Goal: Task Accomplishment & Management: Manage account settings

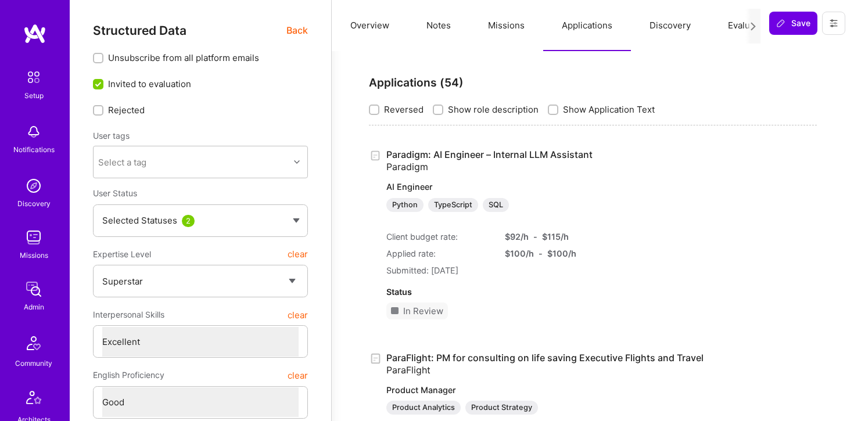
select select "7"
select select "6"
select select "IN"
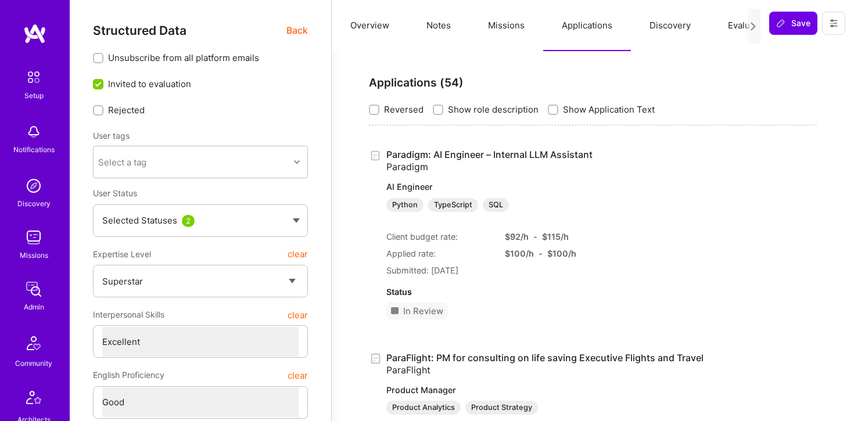
select select "Right Now"
click at [523, 20] on button "Missions" at bounding box center [507, 25] width 74 height 51
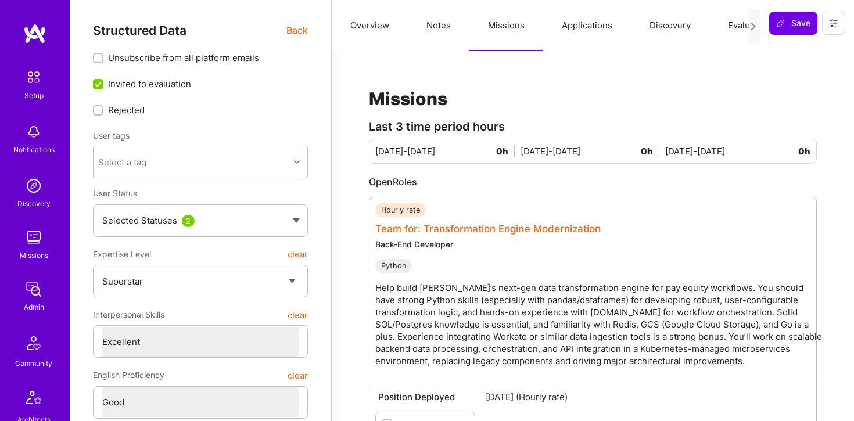
click at [501, 230] on link "Team for: Transformation Engine Modernization" at bounding box center [489, 229] width 226 height 12
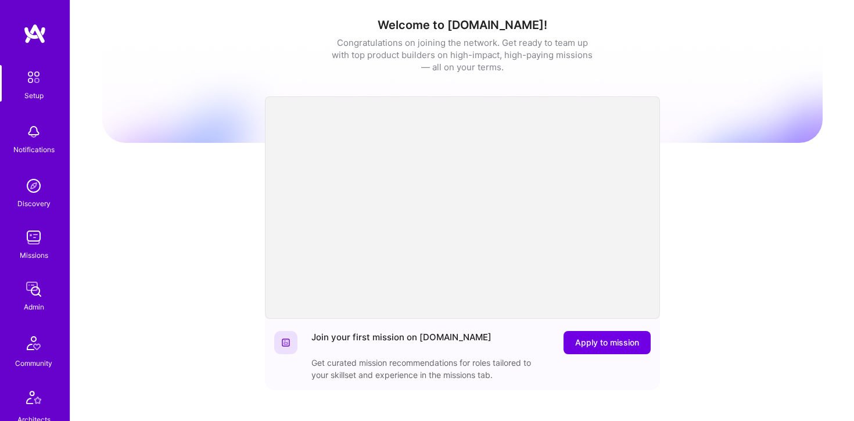
click at [35, 241] on img at bounding box center [33, 237] width 23 height 23
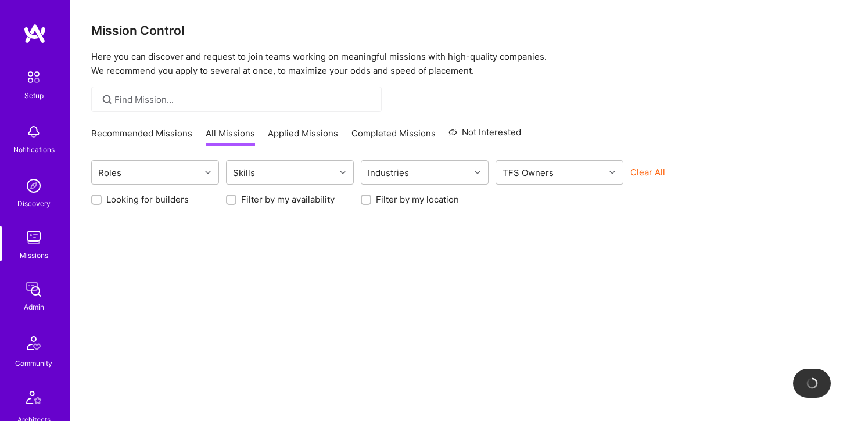
click at [165, 89] on div at bounding box center [236, 100] width 291 height 26
click at [170, 107] on div at bounding box center [236, 100] width 291 height 26
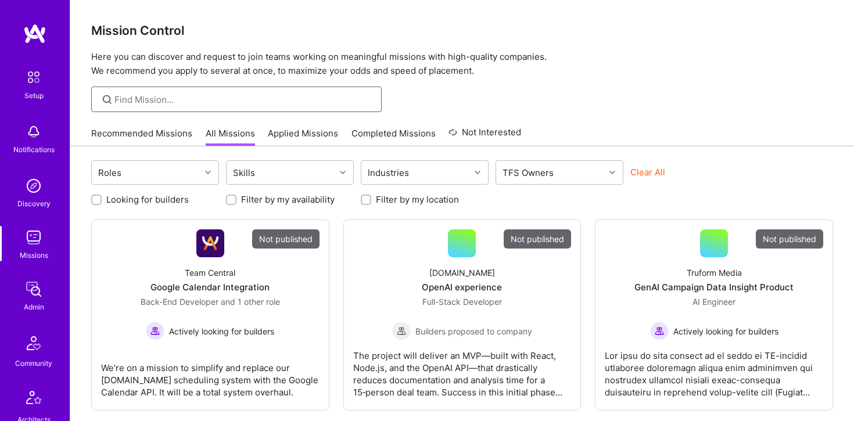
click at [174, 99] on input at bounding box center [244, 100] width 259 height 12
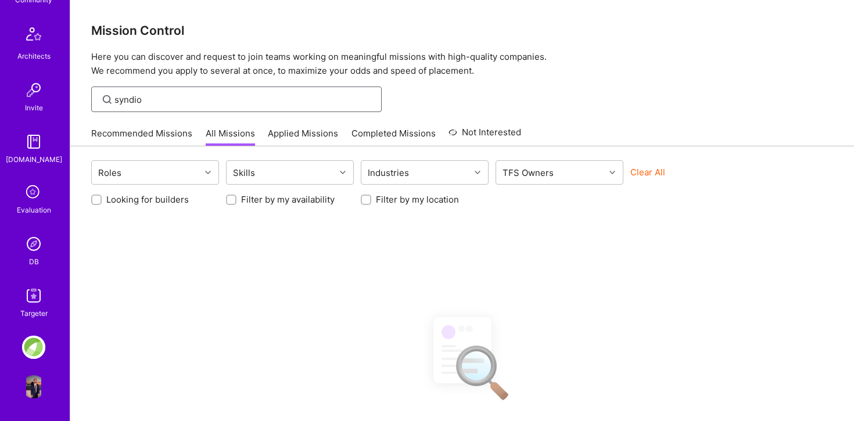
scroll to position [1, 0]
type input "syndio"
click at [30, 244] on img at bounding box center [33, 244] width 23 height 23
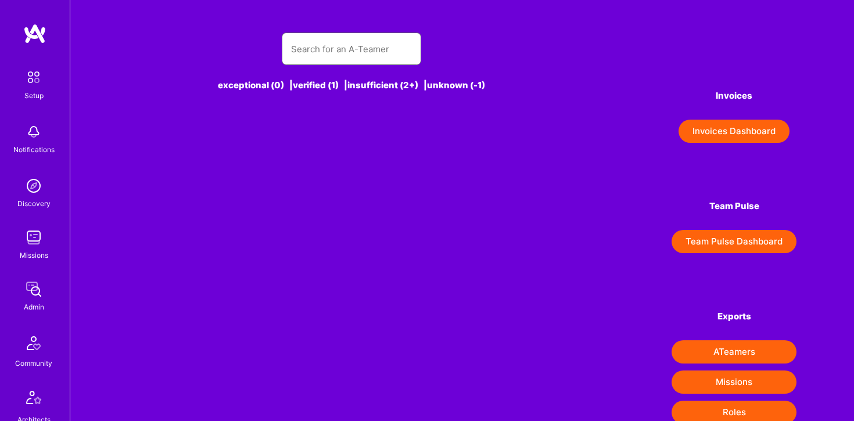
click at [322, 34] on input "text" at bounding box center [351, 49] width 121 height 30
click at [322, 45] on input "text" at bounding box center [351, 49] width 121 height 30
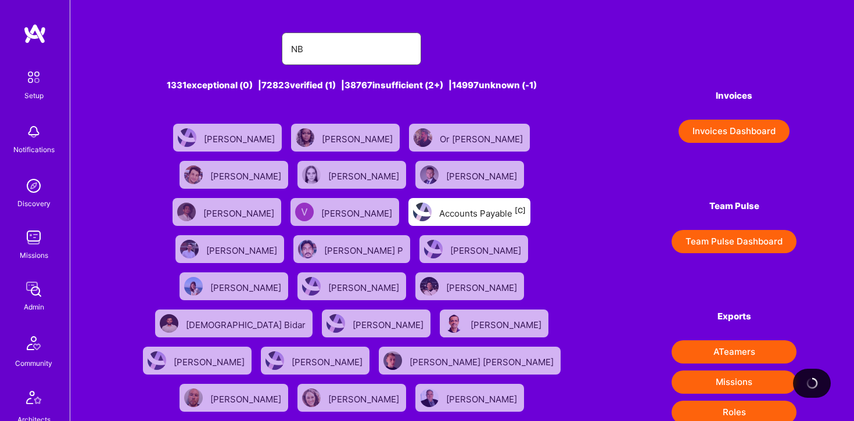
type input "N"
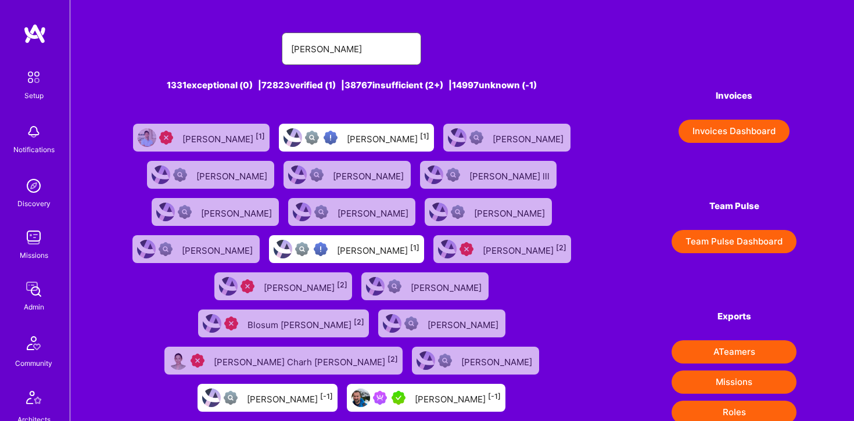
type input "Billy Ph"
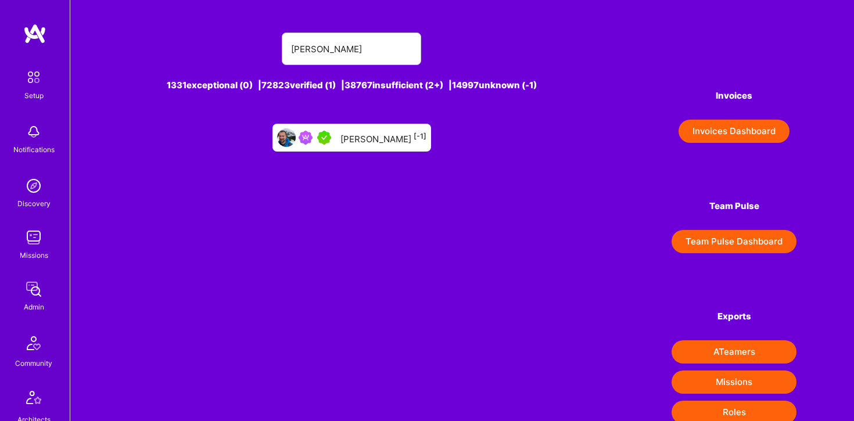
click at [373, 145] on div "Billy Pheiffer [-1]" at bounding box center [384, 137] width 86 height 15
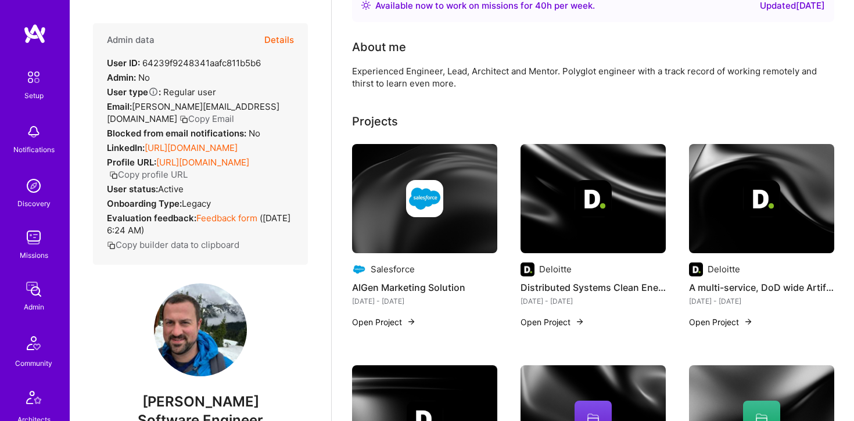
click at [284, 36] on button "Details" at bounding box center [279, 40] width 30 height 34
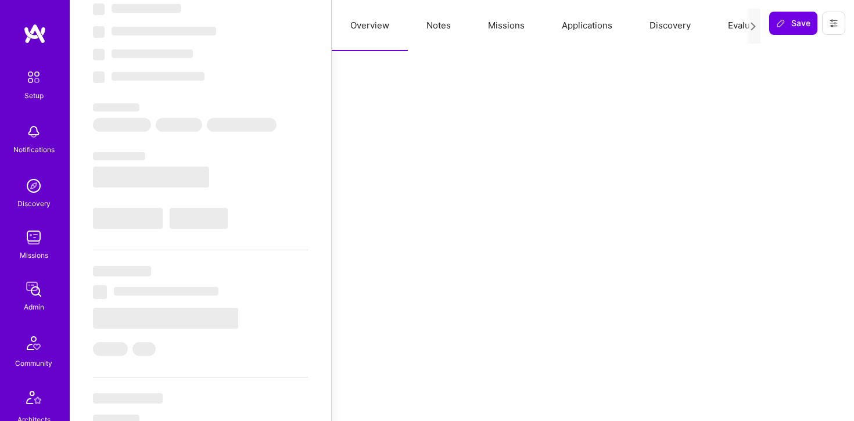
select select "Right Now"
select select "5"
select select "4"
select select "7"
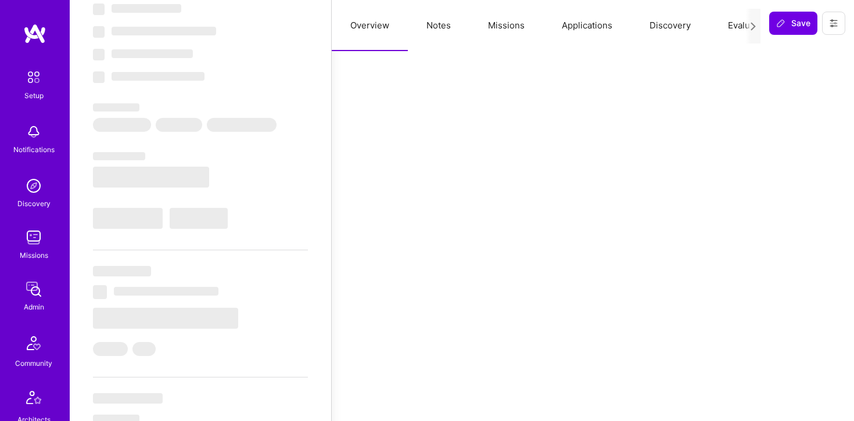
select select "US"
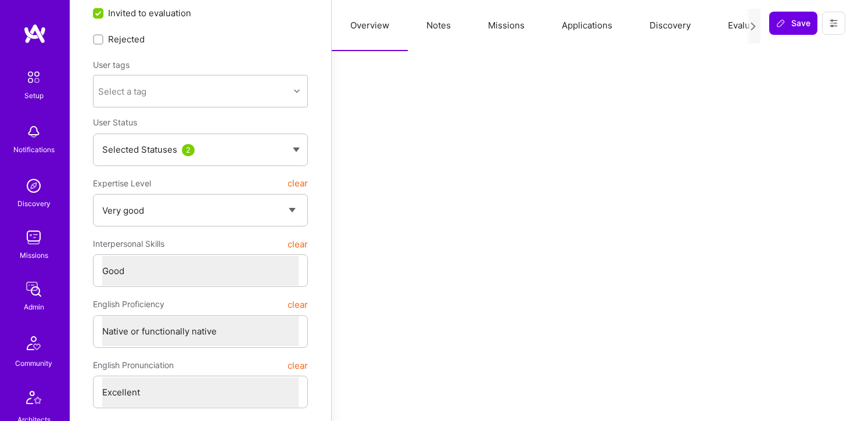
click at [566, 28] on button "Applications" at bounding box center [587, 25] width 88 height 51
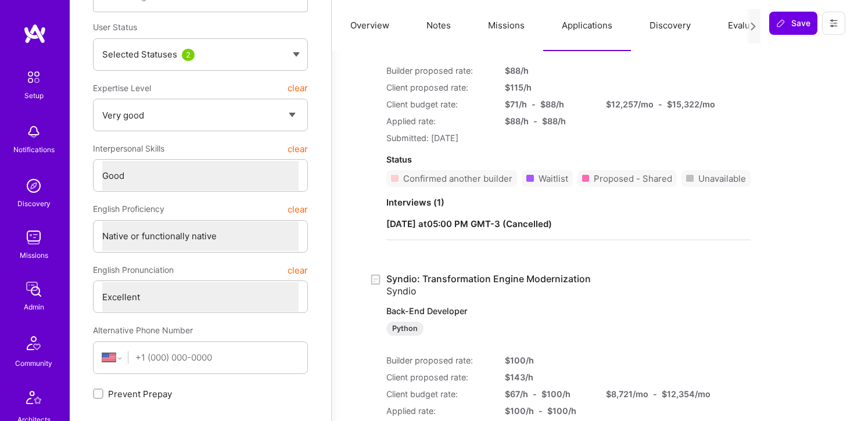
scroll to position [177, 0]
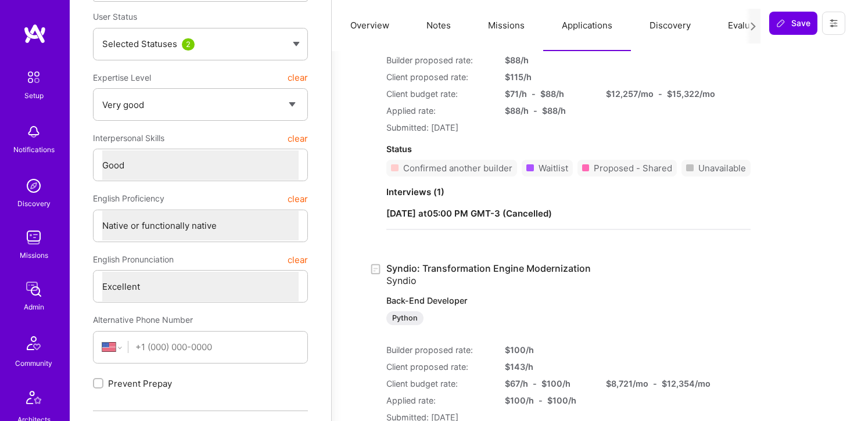
click at [542, 266] on link "Syndio: Transformation Engine Modernization Syndio Back-End Developer Python" at bounding box center [575, 294] width 377 height 63
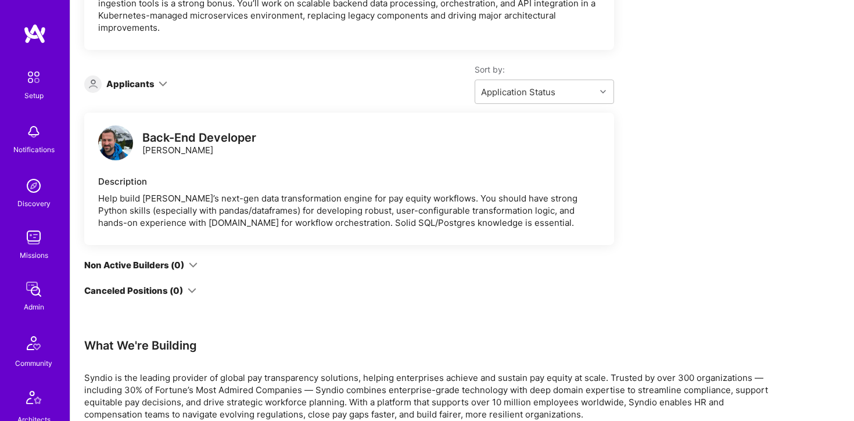
scroll to position [630, 0]
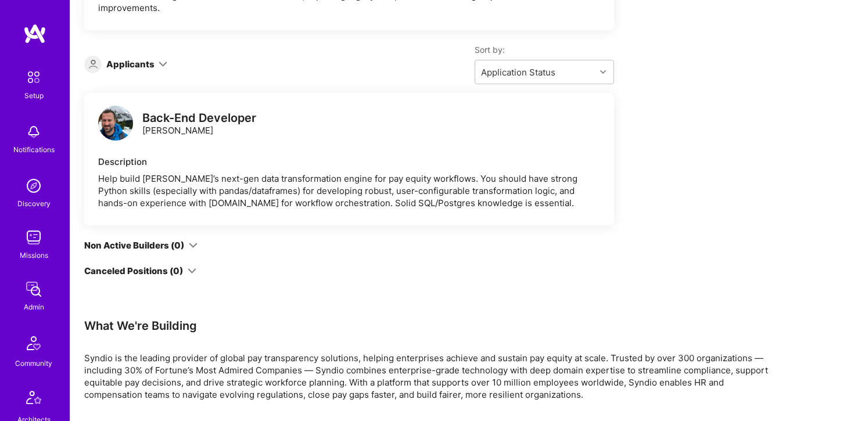
click at [149, 119] on div "Back-End Developer Billy Pheiffer" at bounding box center [199, 124] width 114 height 24
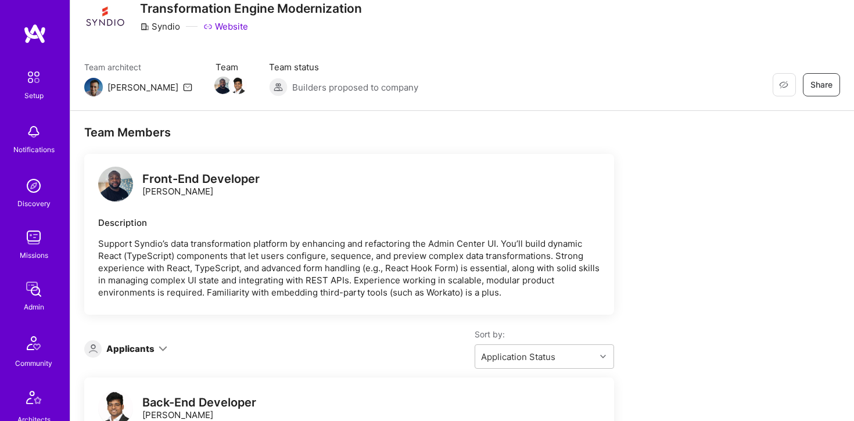
scroll to position [0, 0]
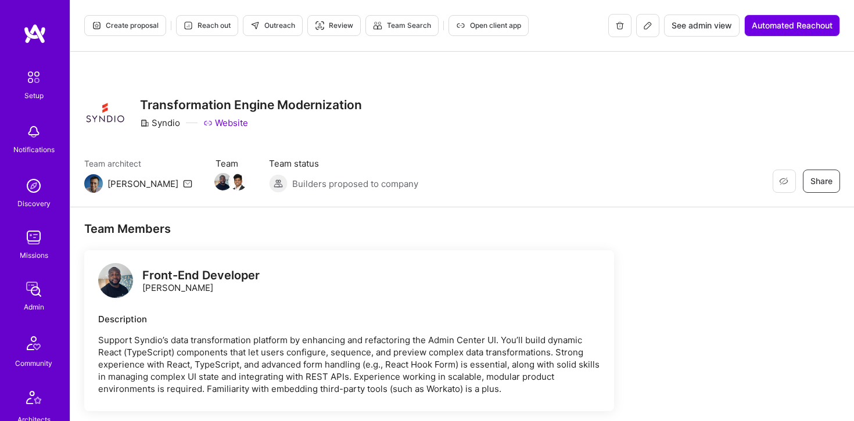
click at [648, 28] on icon at bounding box center [647, 25] width 9 height 9
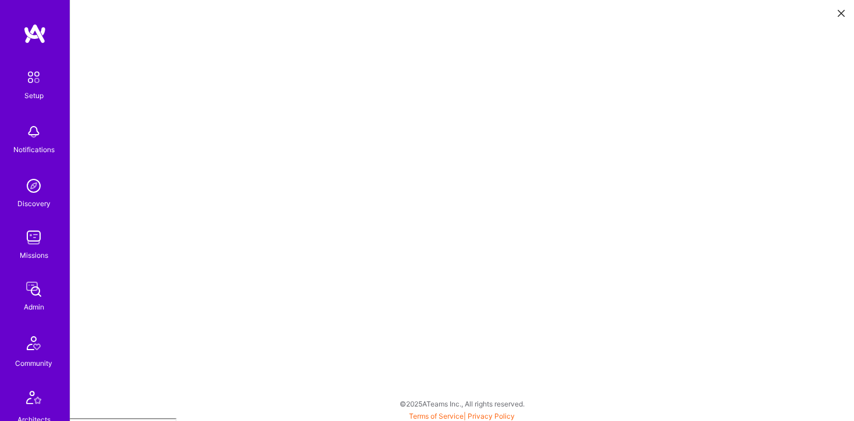
click at [39, 192] on img at bounding box center [33, 185] width 23 height 23
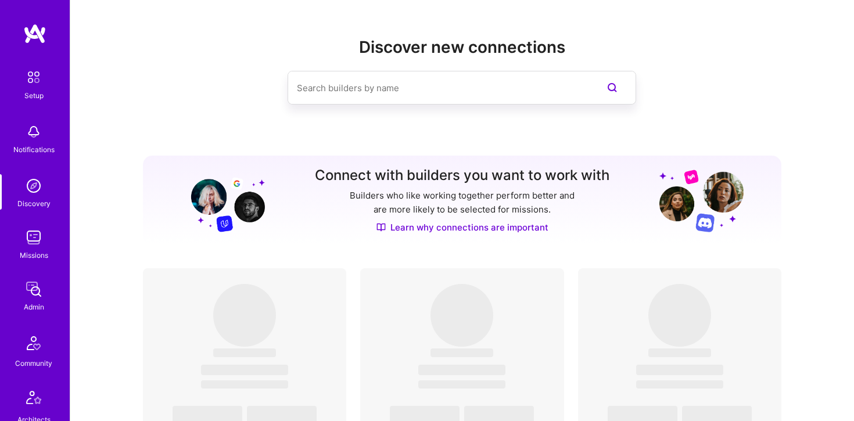
click at [36, 234] on img at bounding box center [33, 237] width 23 height 23
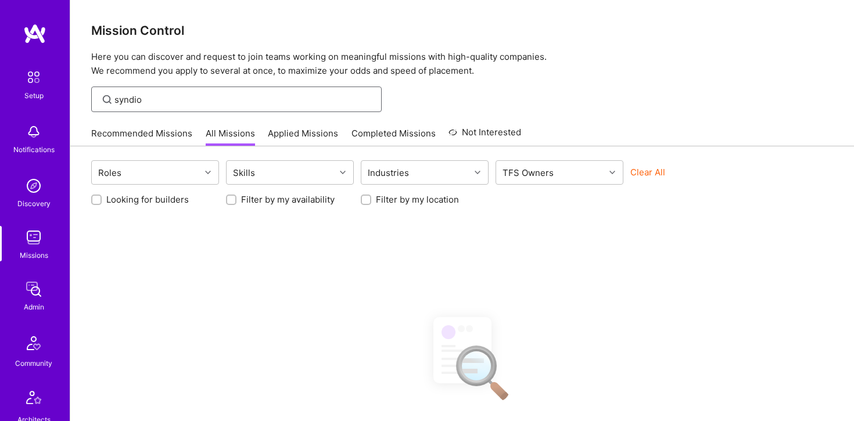
click at [165, 98] on input "syndio" at bounding box center [244, 100] width 259 height 12
type input "e"
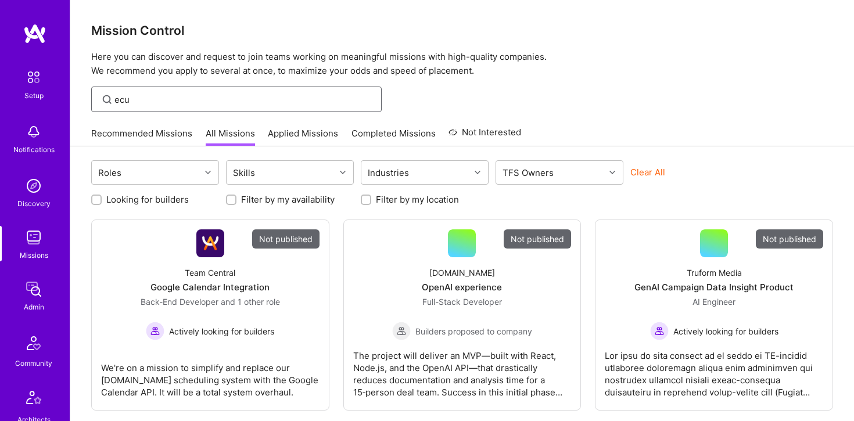
type input "ecue"
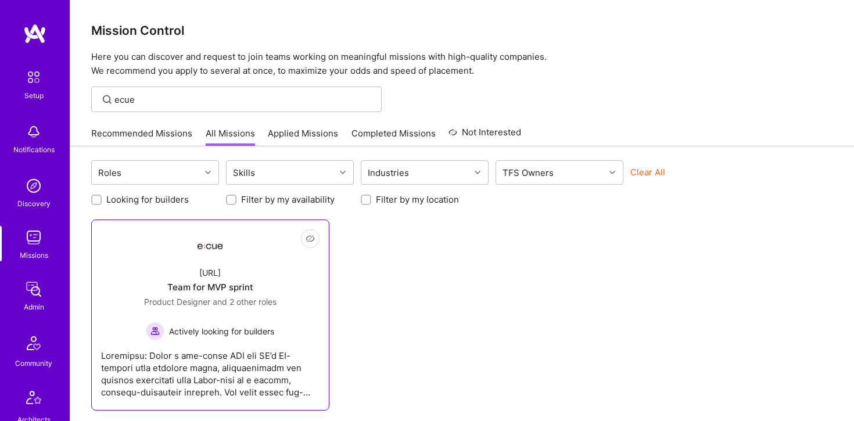
click at [176, 253] on link "Not Interested Ecue.ai Team for MVP sprint Product Designer and 2 other roles A…" at bounding box center [210, 315] width 219 height 171
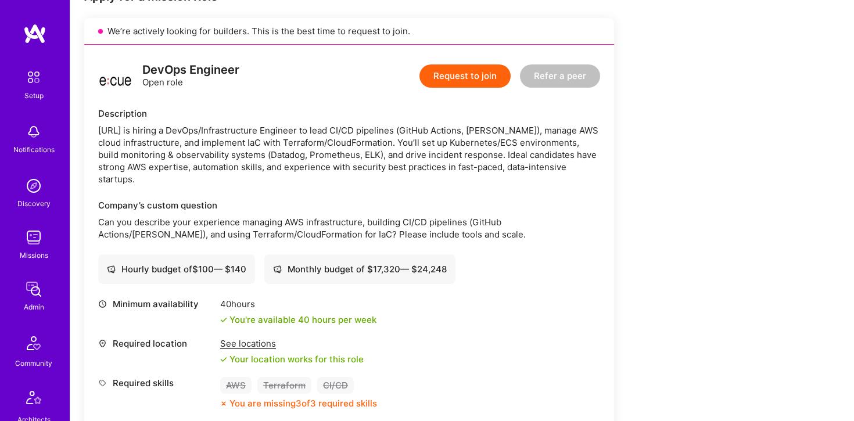
scroll to position [126, 0]
